Goal: Information Seeking & Learning: Learn about a topic

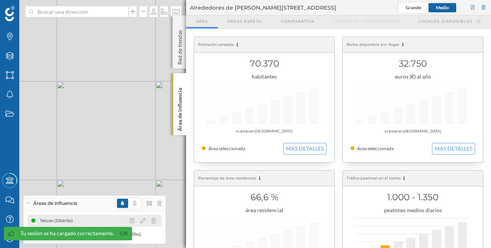
click at [81, 221] on div "Tetuan (Distrito)" at bounding box center [94, 221] width 134 height 12
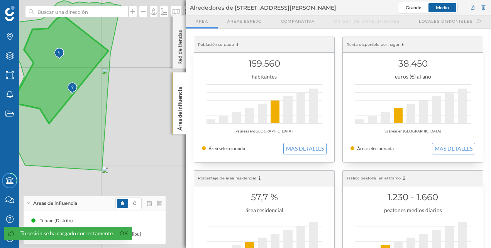
click at [96, 52] on icon at bounding box center [60, 69] width 96 height 108
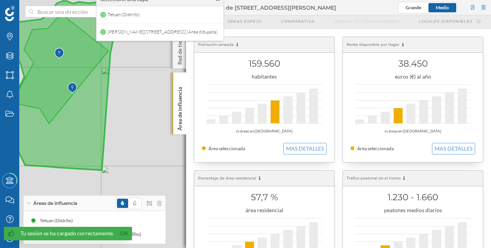
click at [84, 112] on icon at bounding box center [62, 86] width 118 height 170
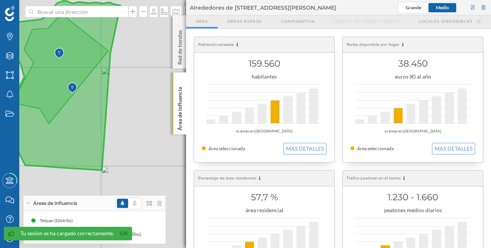
click at [80, 76] on icon at bounding box center [60, 69] width 96 height 108
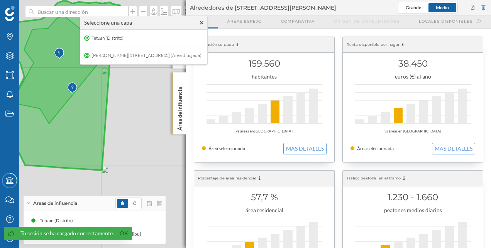
click at [100, 159] on icon at bounding box center [62, 86] width 118 height 170
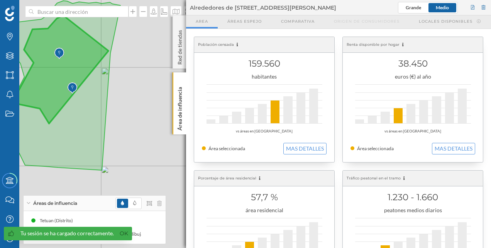
click at [71, 88] on img at bounding box center [73, 88] width 10 height 15
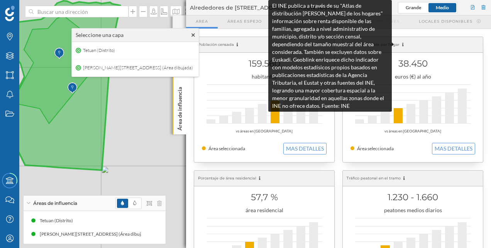
click at [402, 45] on icon at bounding box center [403, 45] width 2 height 4
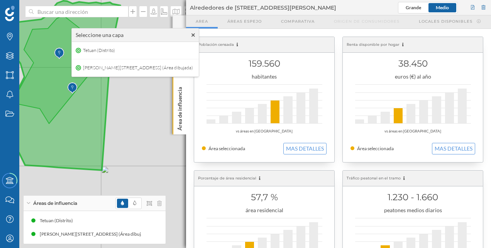
click at [402, 45] on icon at bounding box center [403, 45] width 2 height 4
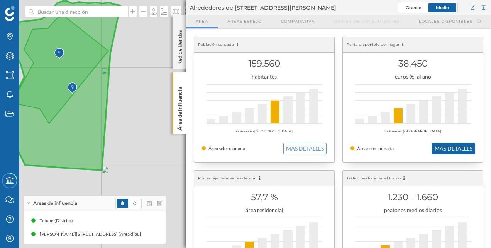
click at [451, 147] on button "MAS DETALLES" at bounding box center [453, 149] width 43 height 12
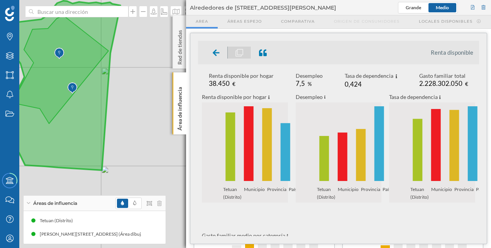
click at [244, 79] on div "Renta disponible por hogar 38.450 €" at bounding box center [241, 80] width 65 height 17
drag, startPoint x: 244, startPoint y: 79, endPoint x: 219, endPoint y: 52, distance: 37.1
click at [219, 52] on icon at bounding box center [216, 53] width 7 height 8
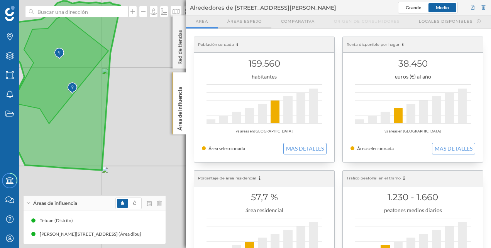
click at [251, 24] on span "Áreas espejo" at bounding box center [244, 22] width 34 height 6
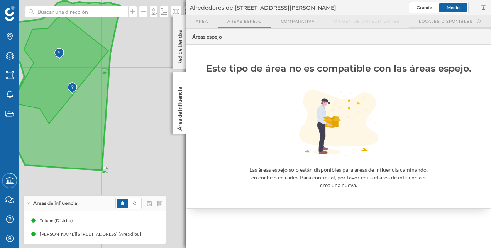
click at [480, 24] on div "Locales disponibles" at bounding box center [450, 21] width 82 height 13
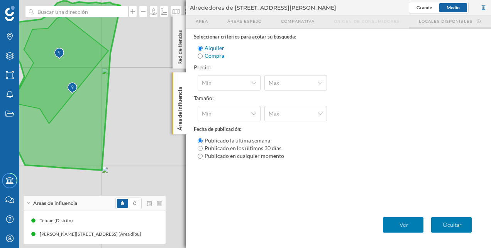
click at [480, 24] on div "Locales disponibles" at bounding box center [450, 21] width 82 height 13
click at [393, 22] on span "Origen de consumidores" at bounding box center [367, 22] width 66 height 6
click at [378, 22] on span "Origen de consumidores" at bounding box center [367, 22] width 66 height 6
click at [194, 22] on div "Area" at bounding box center [202, 21] width 32 height 13
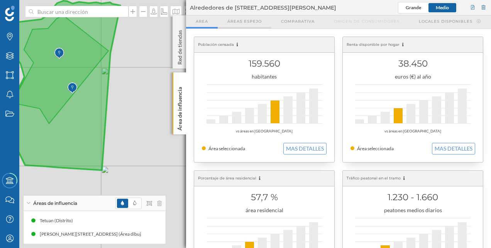
click at [237, 17] on div "Áreas espejo" at bounding box center [245, 21] width 54 height 13
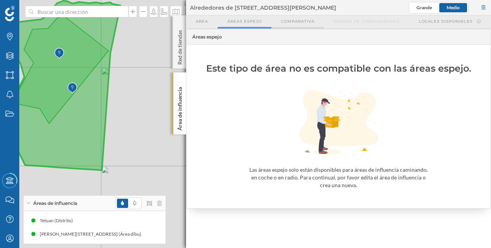
click at [298, 19] on span "Comparativa" at bounding box center [298, 22] width 34 height 6
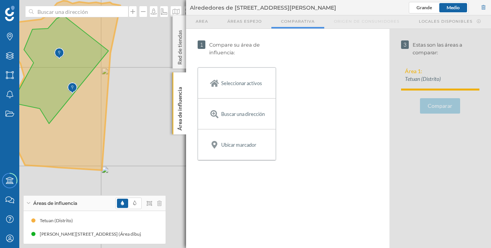
click at [358, 21] on span "Origen de consumidores" at bounding box center [367, 22] width 66 height 6
click at [180, 108] on p "Área de influencia" at bounding box center [180, 107] width 8 height 47
